Goal: Find contact information: Find contact information

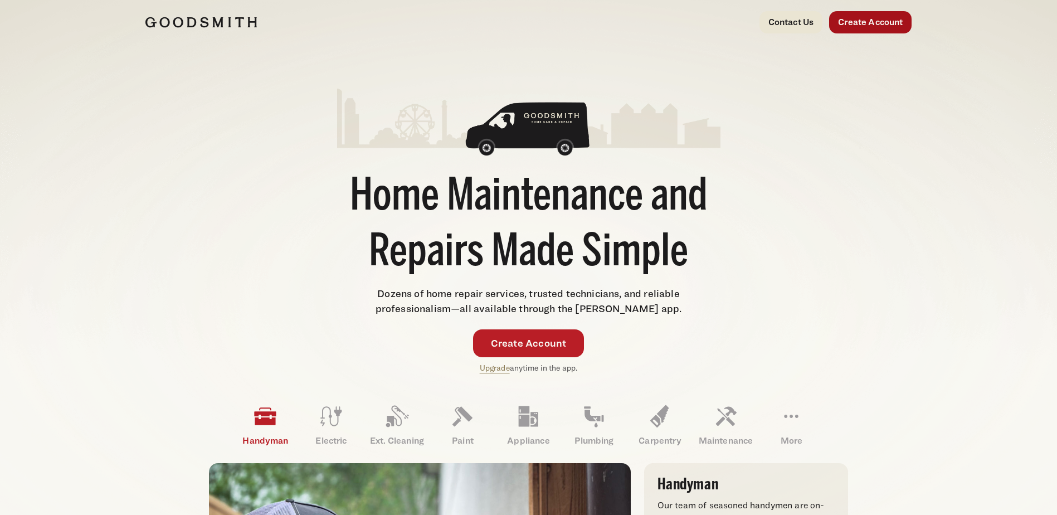
click at [866, 26] on link "Create Account" at bounding box center [870, 22] width 82 height 22
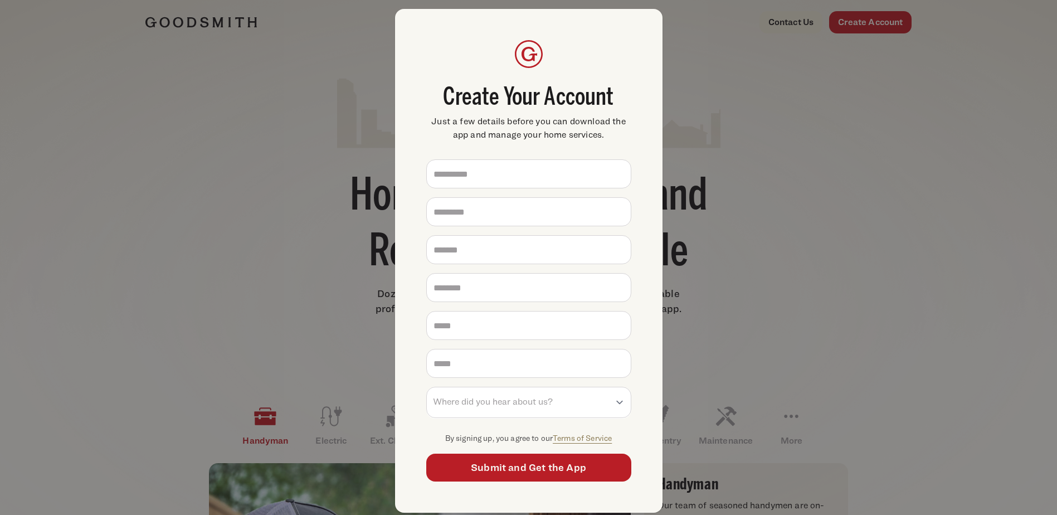
click at [821, 181] on div "**********" at bounding box center [528, 257] width 1057 height 515
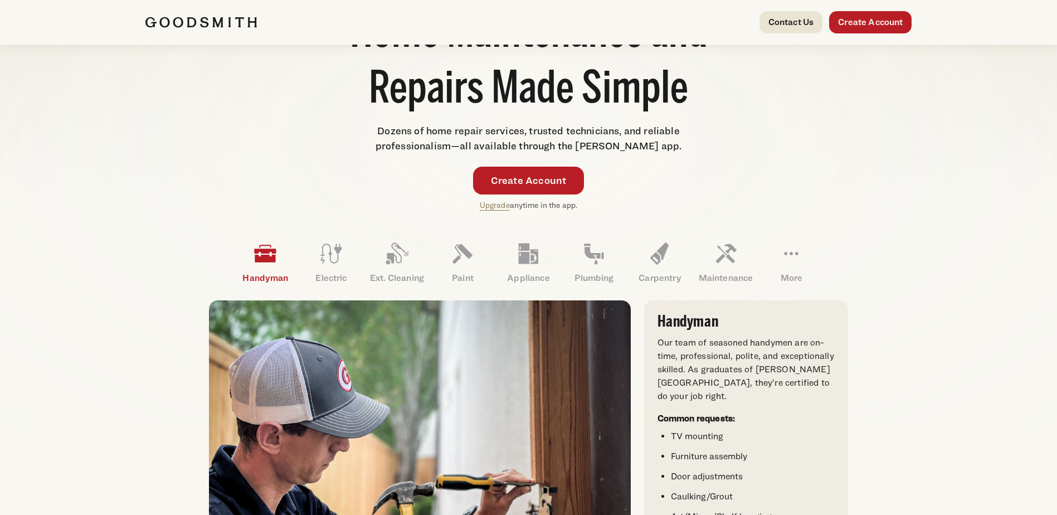
scroll to position [167, 0]
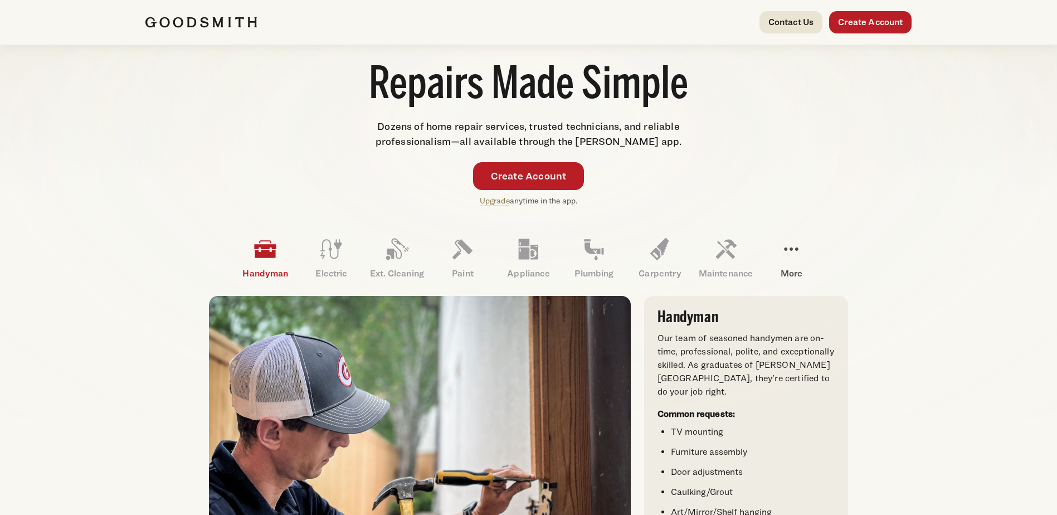
click at [797, 262] on icon at bounding box center [791, 249] width 27 height 27
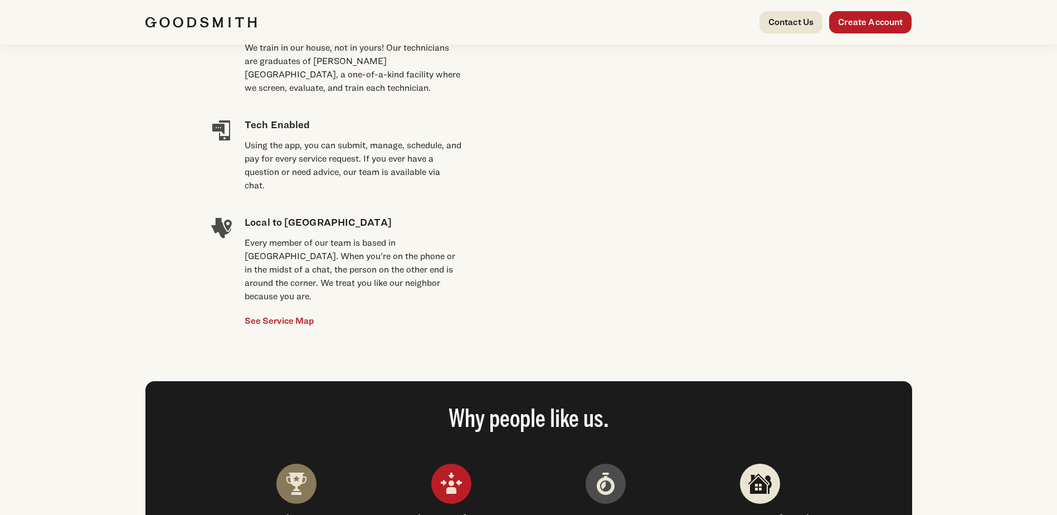
scroll to position [947, 0]
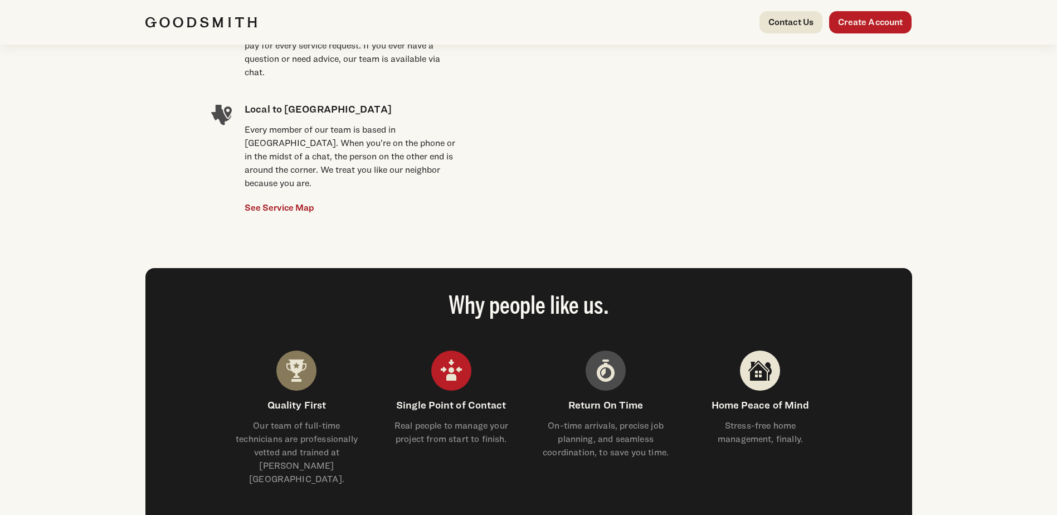
click at [265, 201] on link "See Service Map" at bounding box center [280, 207] width 70 height 13
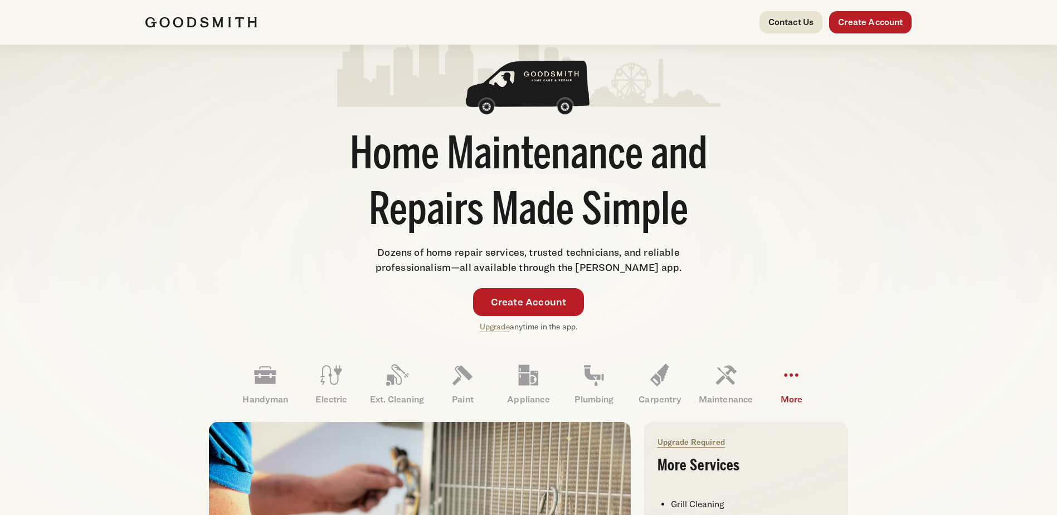
scroll to position [0, 0]
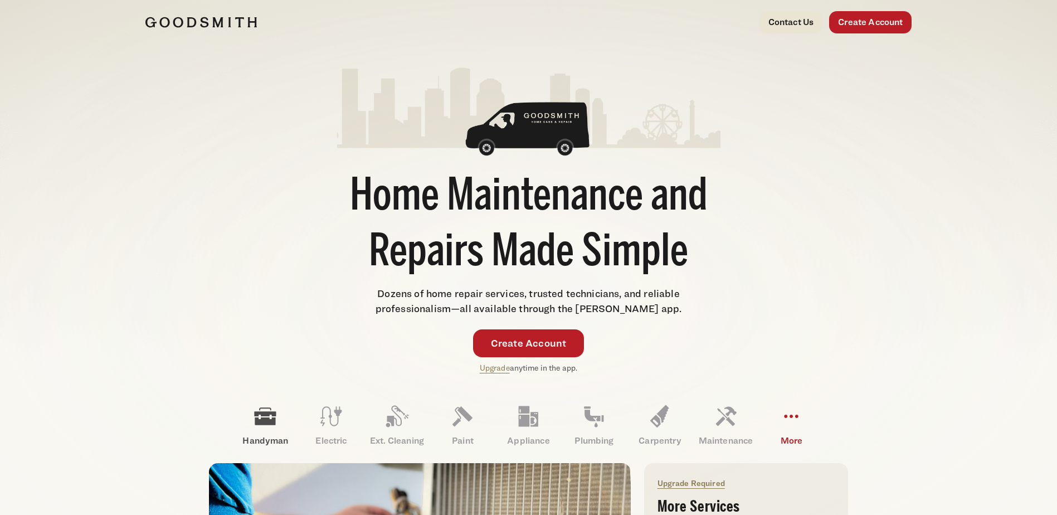
click at [263, 432] on link "Handyman" at bounding box center [265, 425] width 66 height 58
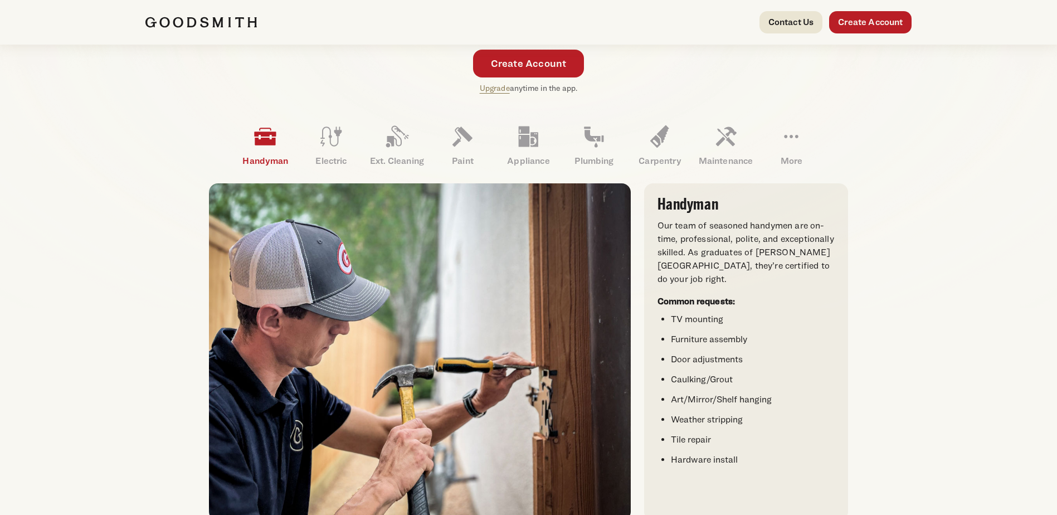
scroll to position [279, 0]
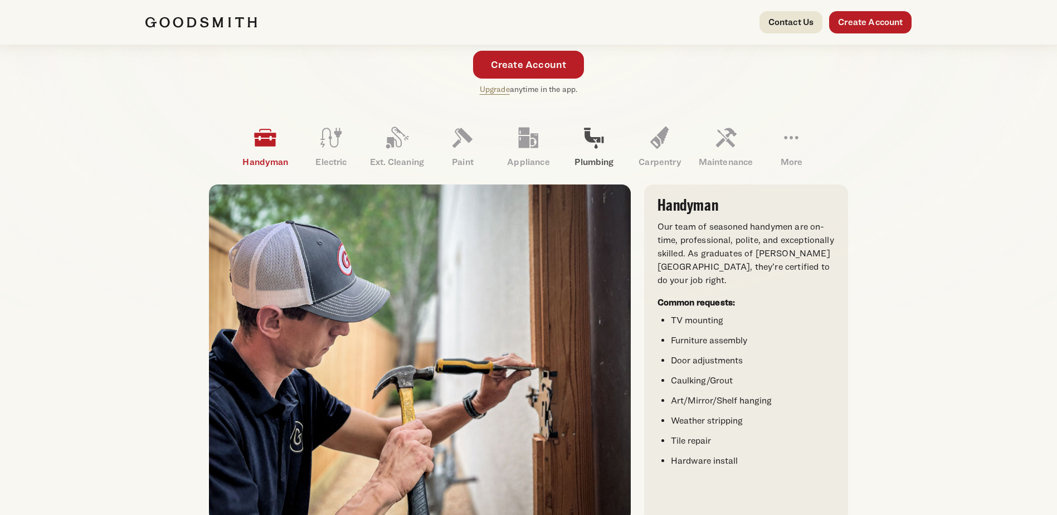
click at [606, 157] on p "Plumbing" at bounding box center [594, 161] width 66 height 13
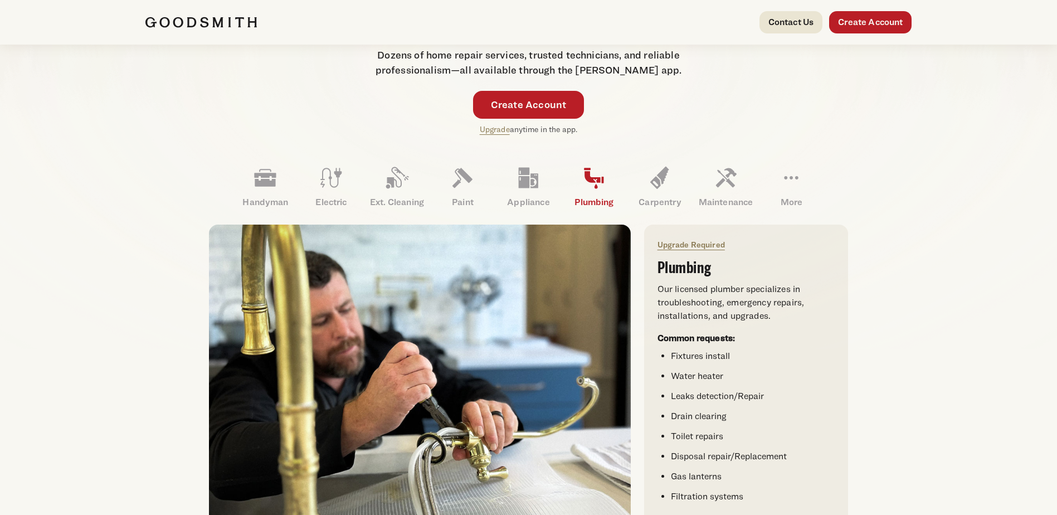
scroll to position [223, 0]
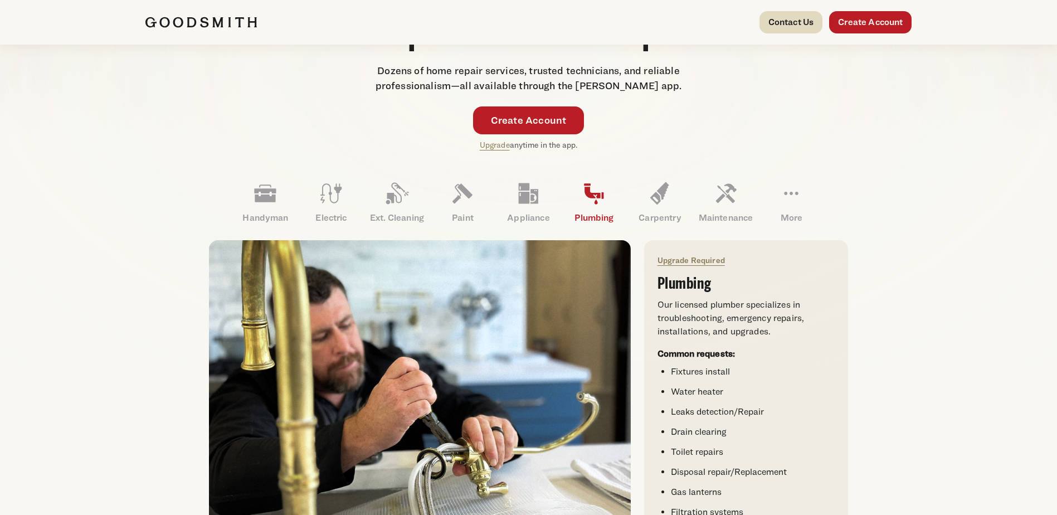
click at [785, 31] on link "Contact Us" at bounding box center [791, 22] width 64 height 22
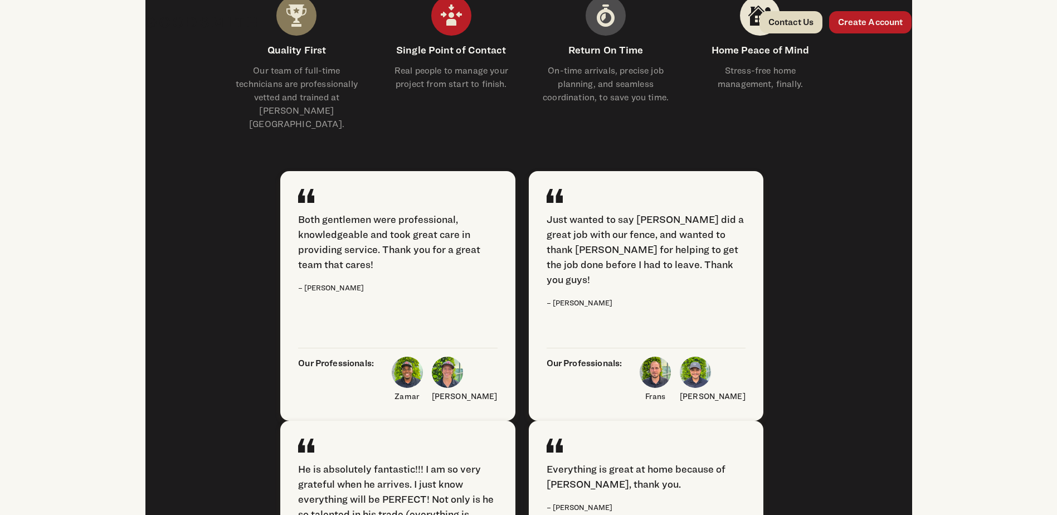
scroll to position [1302, 0]
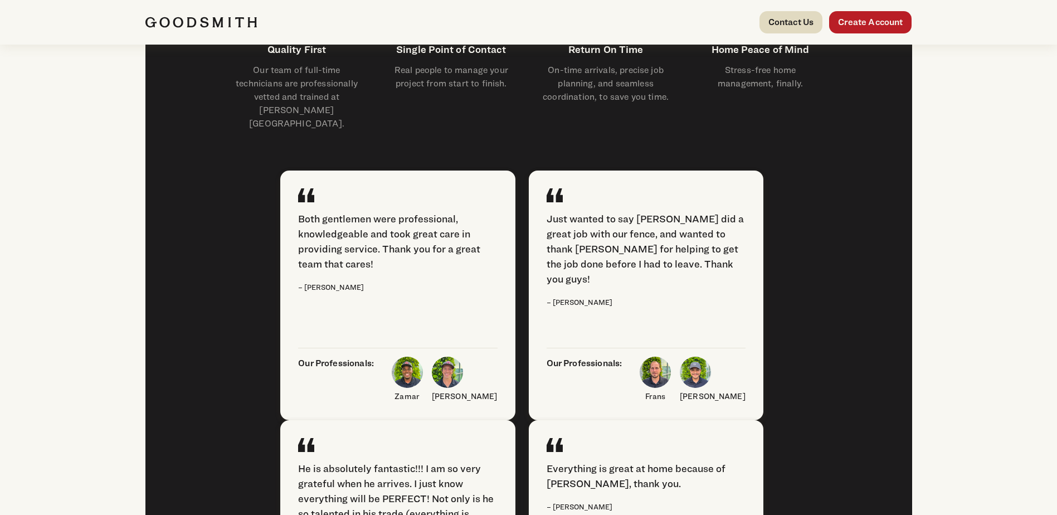
click at [814, 23] on link "Contact Us" at bounding box center [791, 22] width 64 height 22
